Goal: Information Seeking & Learning: Find specific fact

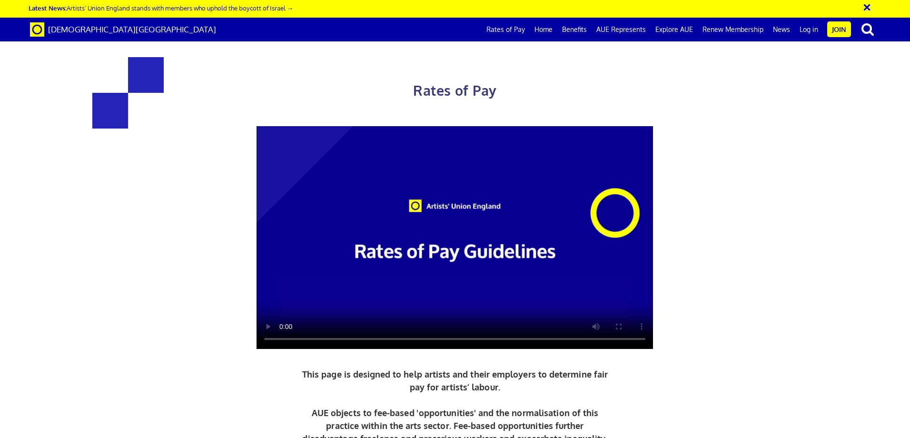
scroll to position [0, 15]
click at [502, 33] on link "Rates of Pay" at bounding box center [506, 30] width 48 height 24
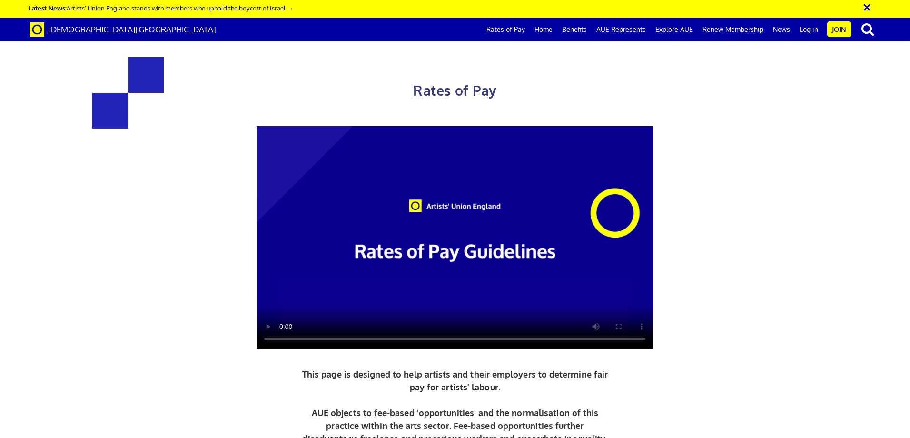
scroll to position [333, 0]
drag, startPoint x: 360, startPoint y: 254, endPoint x: 264, endPoint y: 255, distance: 95.7
